Goal: Navigation & Orientation: Go to known website

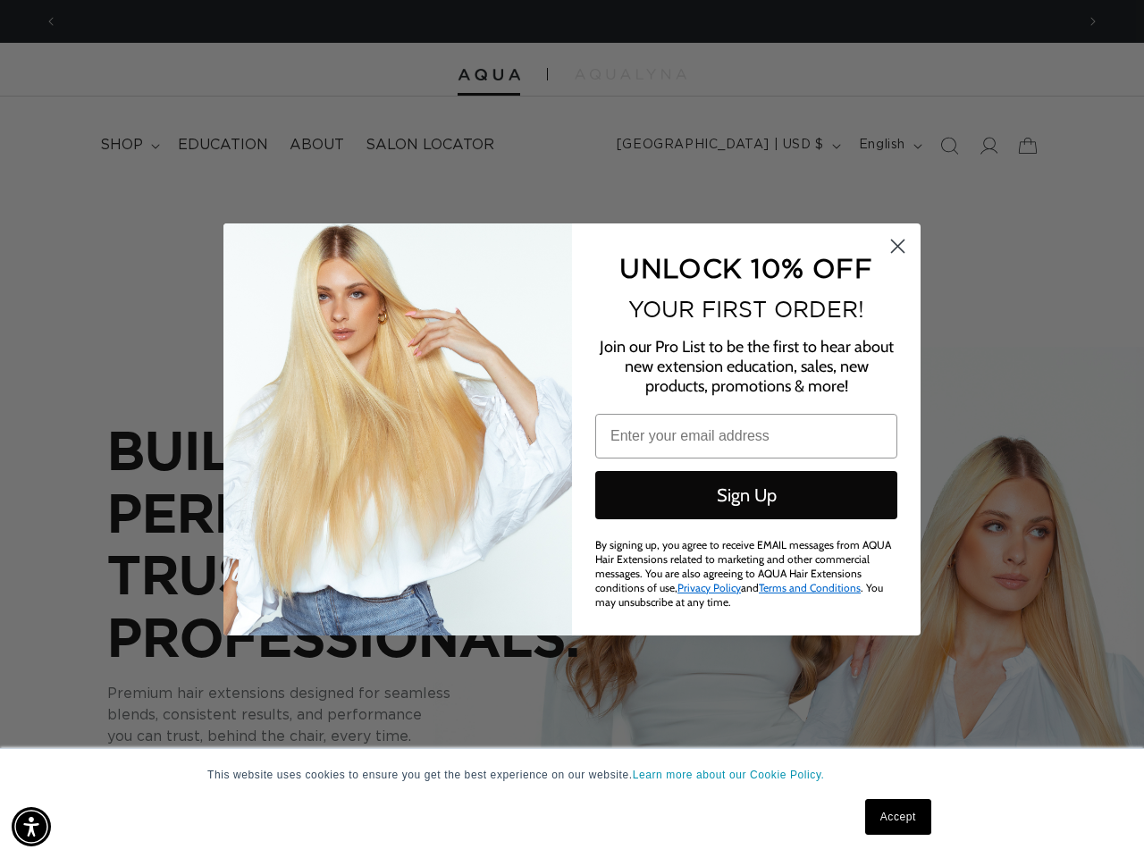
scroll to position [0, 2034]
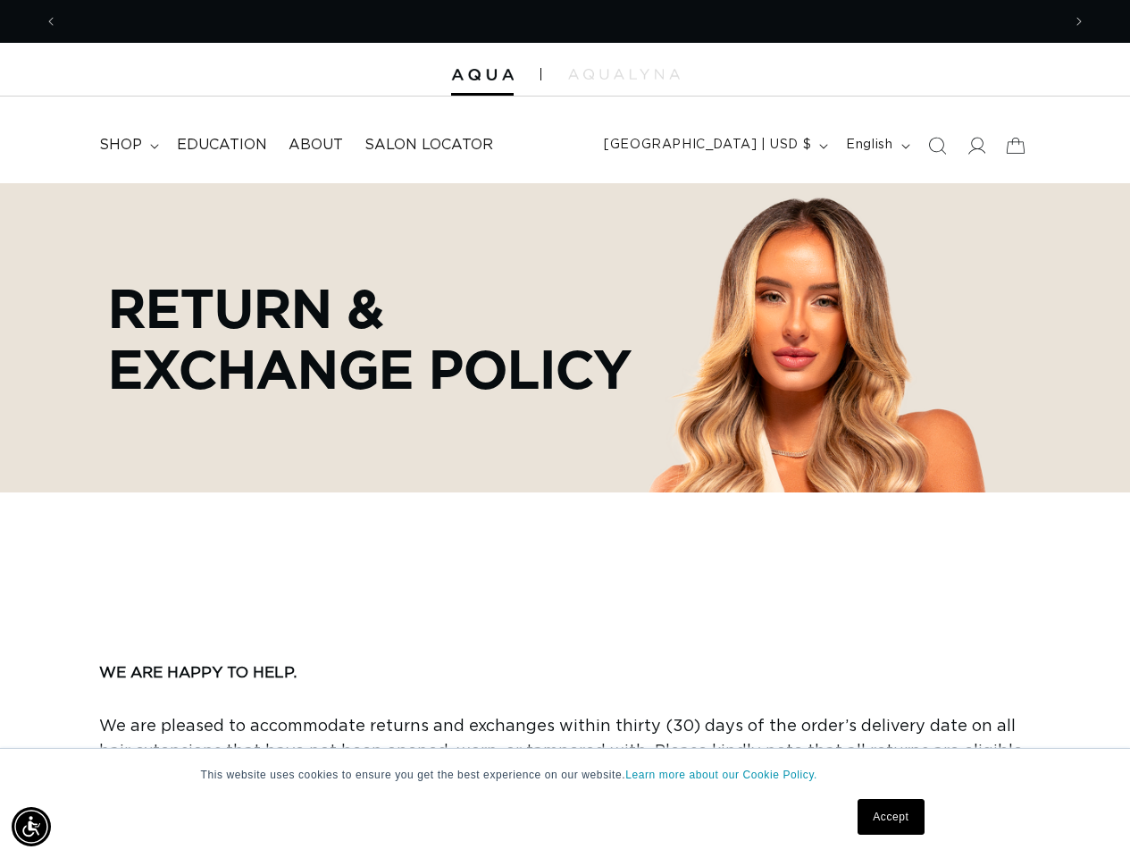
scroll to position [0, 1004]
